Goal: Task Accomplishment & Management: Use online tool/utility

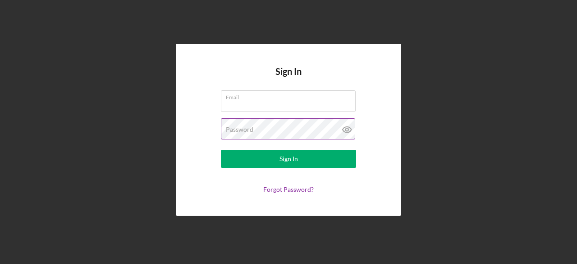
type input "snailbaroakland@gmail.com"
click at [349, 129] on icon at bounding box center [347, 129] width 23 height 23
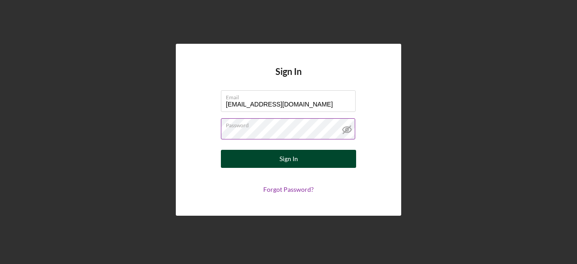
click at [262, 156] on button "Sign In" at bounding box center [288, 159] width 135 height 18
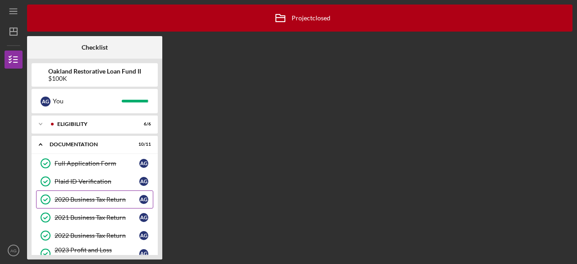
scroll to position [144, 0]
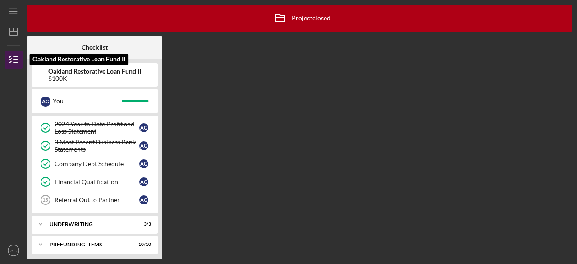
click at [11, 61] on icon "button" at bounding box center [13, 59] width 23 height 23
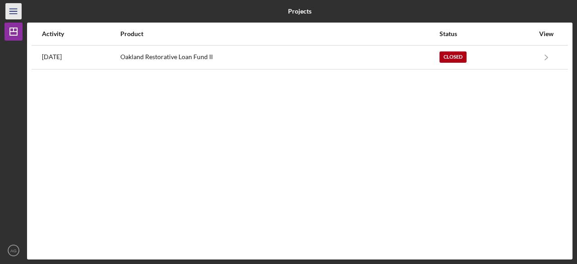
click at [13, 9] on icon "Icon/Menu" at bounding box center [14, 11] width 20 height 20
